Goal: Find specific page/section: Find specific page/section

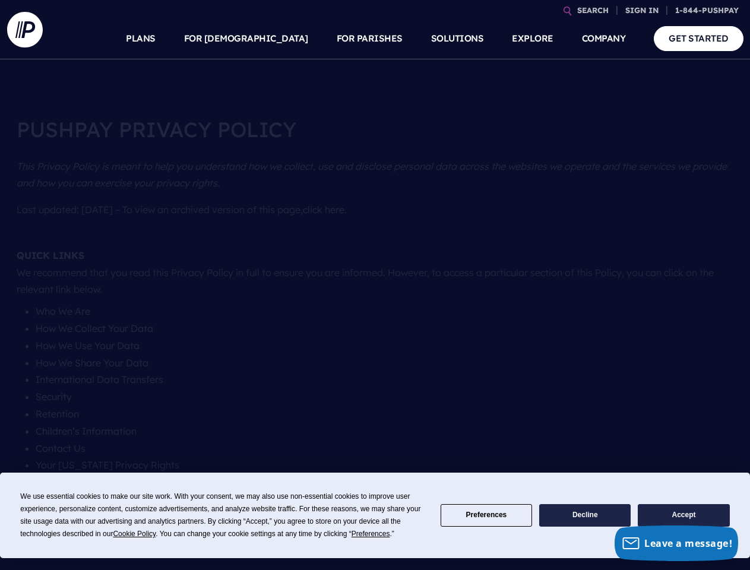
click at [375, 285] on section at bounding box center [375, 285] width 750 height 570
click at [137, 534] on span "Cookie Policy" at bounding box center [134, 534] width 43 height 8
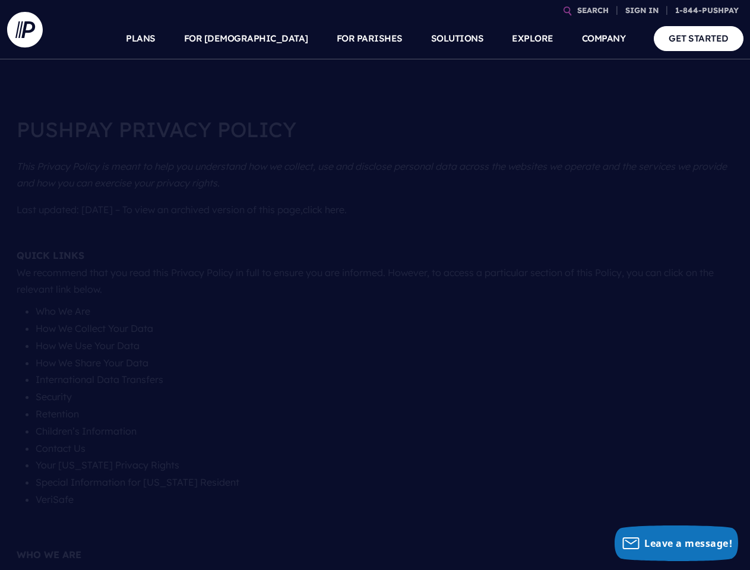
click at [593, 10] on link "SEARCH" at bounding box center [592, 10] width 41 height 21
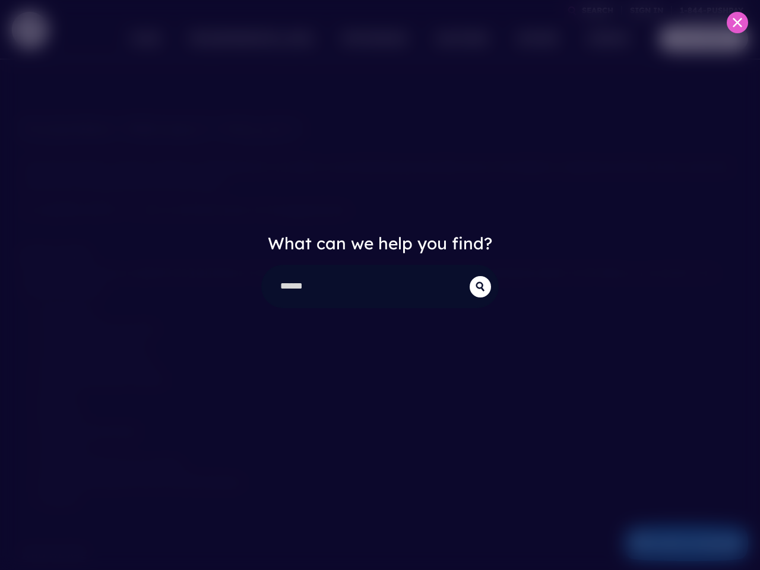
click at [642, 10] on div "What can we help you find?" at bounding box center [380, 285] width 760 height 570
click at [274, 39] on div "What can we help you find?" at bounding box center [380, 285] width 760 height 570
click at [369, 39] on div "What can we help you find?" at bounding box center [380, 285] width 760 height 570
